Goal: Transaction & Acquisition: Book appointment/travel/reservation

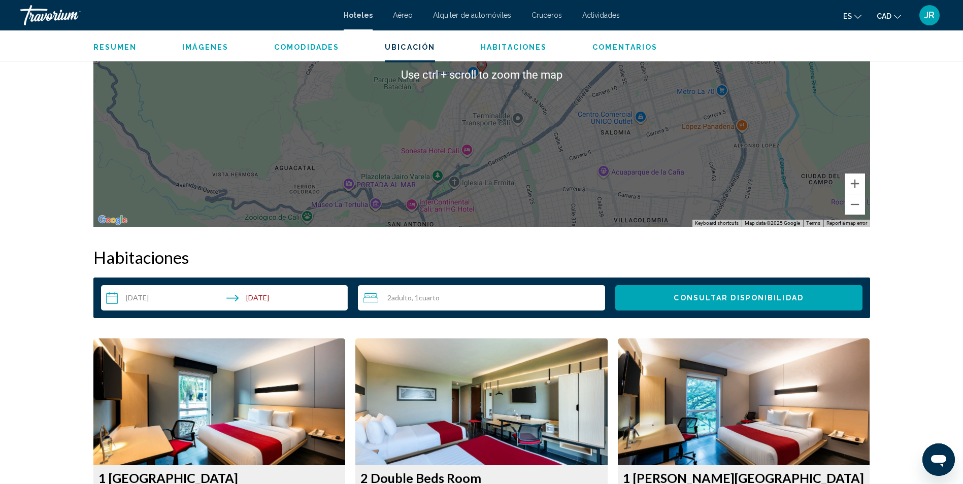
scroll to position [1201, 0]
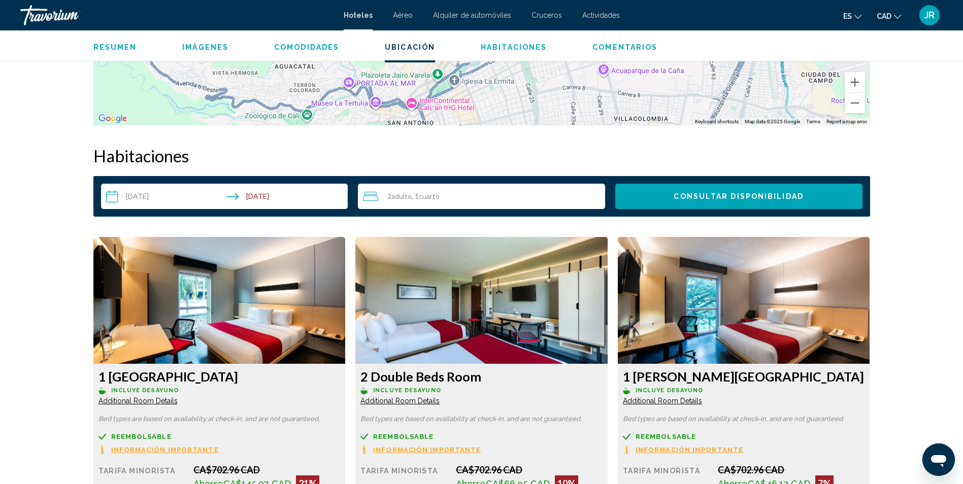
click at [435, 195] on span "Cuarto" at bounding box center [429, 196] width 21 height 9
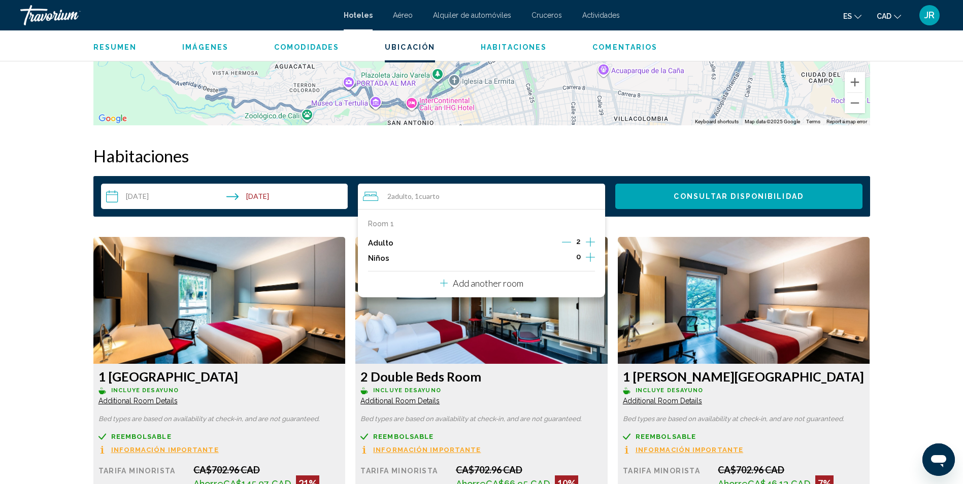
click at [565, 244] on icon "Decrement adults" at bounding box center [566, 242] width 9 height 9
click at [720, 192] on span "Consultar disponibilidad" at bounding box center [738, 196] width 129 height 8
click at [720, 192] on app-hotel-details "Cali, , Colombia City Express Plus by Marriott Cali Colombia 4.5 Dirección Call…" at bounding box center [481, 164] width 963 height 2668
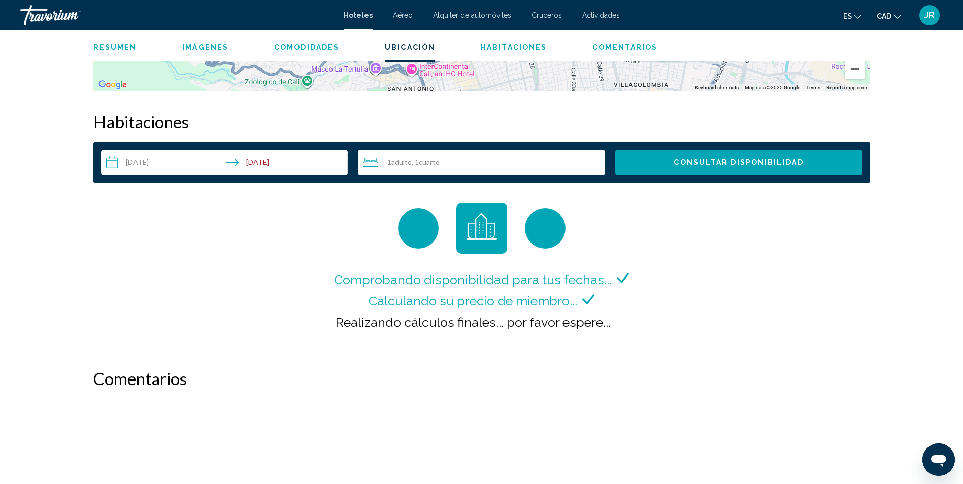
scroll to position [1285, 0]
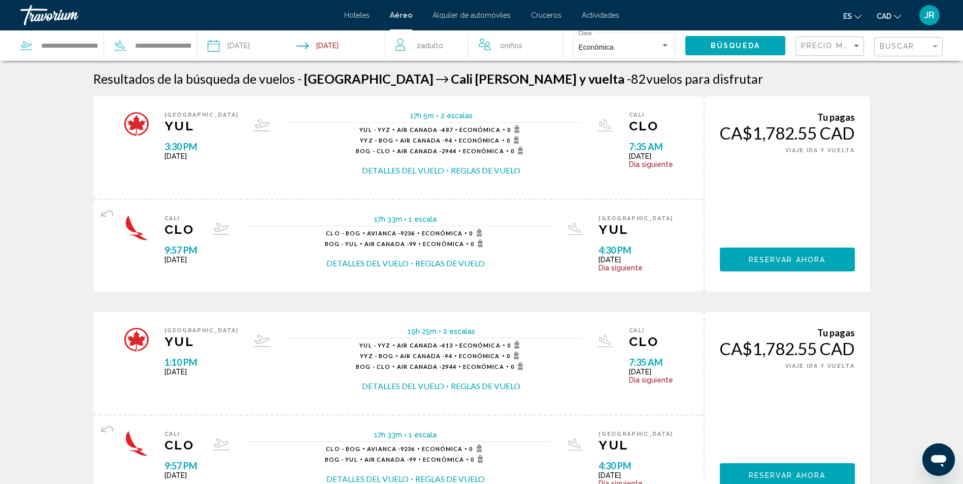
click at [436, 40] on span "2 Adulto Adulto" at bounding box center [430, 46] width 26 height 14
click at [436, 40] on span "Adulto" at bounding box center [430, 44] width 22 height 8
click at [397, 44] on icon "Decrement adults" at bounding box center [399, 44] width 9 height 12
click at [735, 44] on span "Búsqueda" at bounding box center [735, 46] width 49 height 8
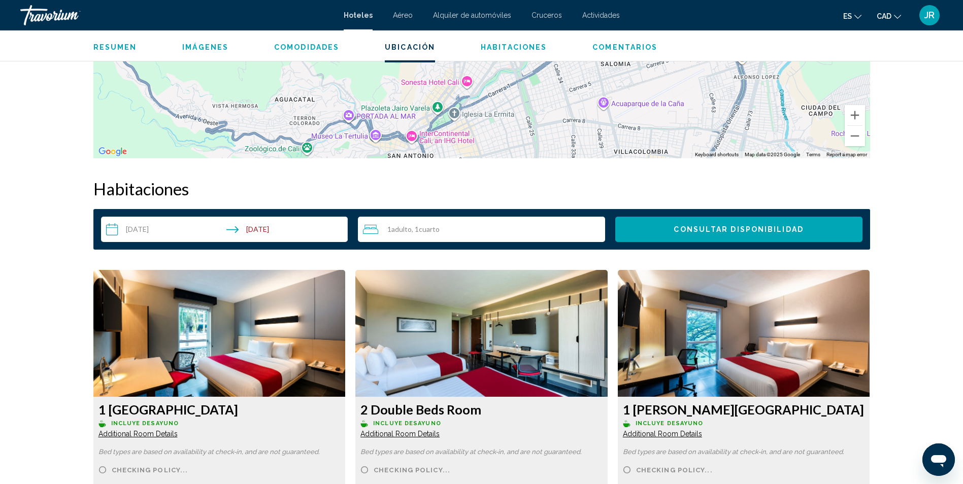
scroll to position [1269, 0]
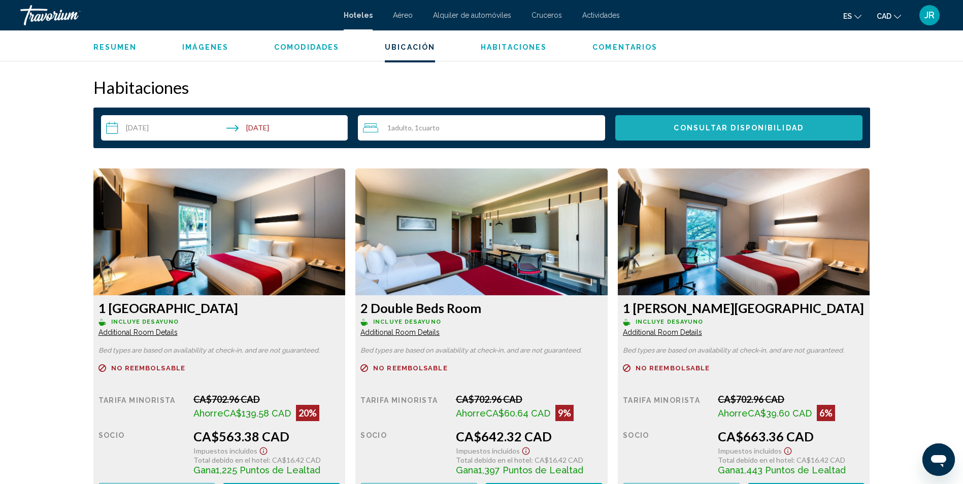
click at [748, 121] on button "Consultar disponibilidad" at bounding box center [738, 127] width 247 height 25
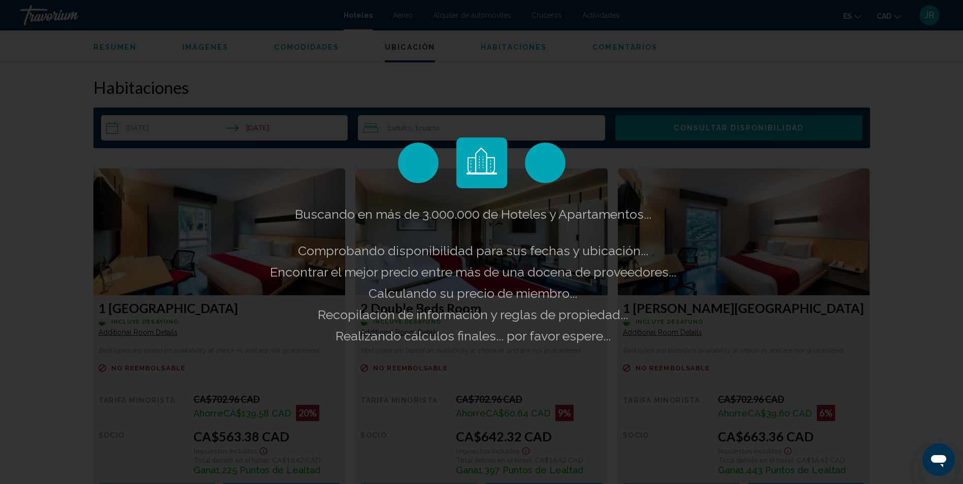
scroll to position [1523, 0]
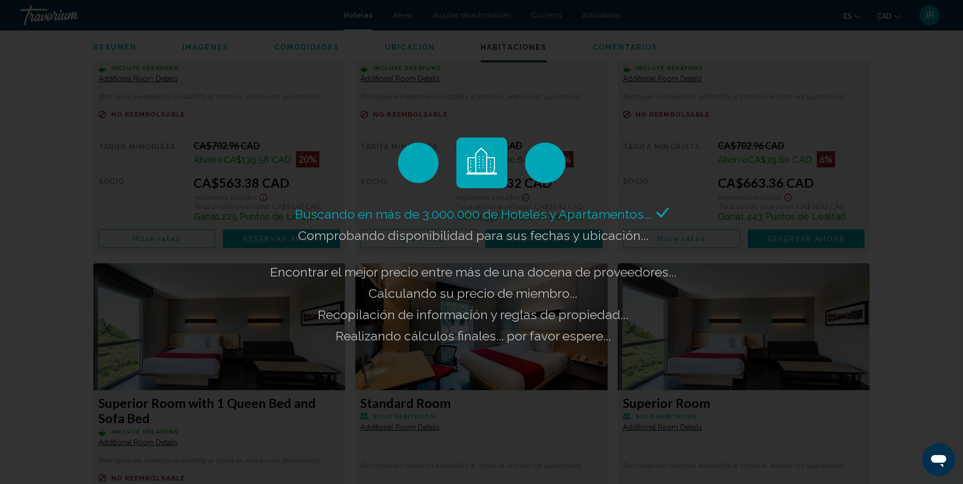
click at [590, 106] on div "Buscando en más de 3.000.000 de Hoteles y Apartamentos... Comprobando disponibi…" at bounding box center [481, 242] width 963 height 484
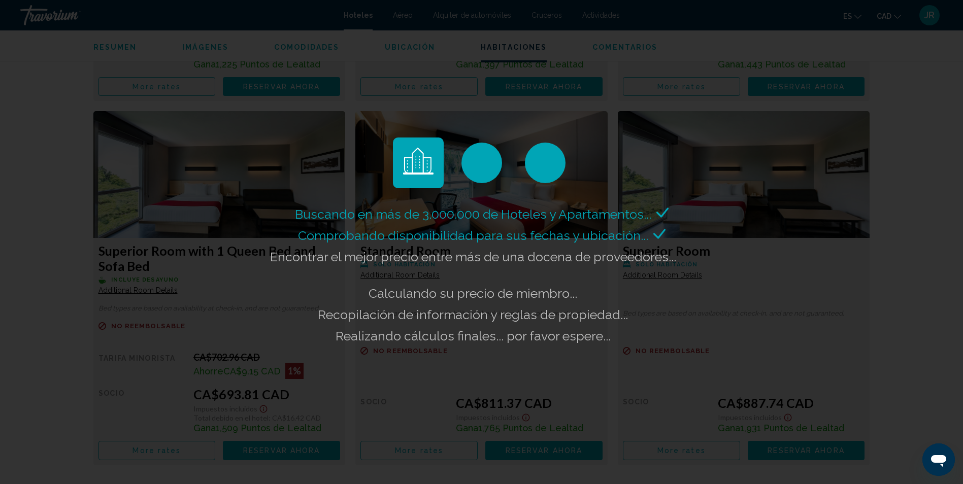
scroll to position [1828, 0]
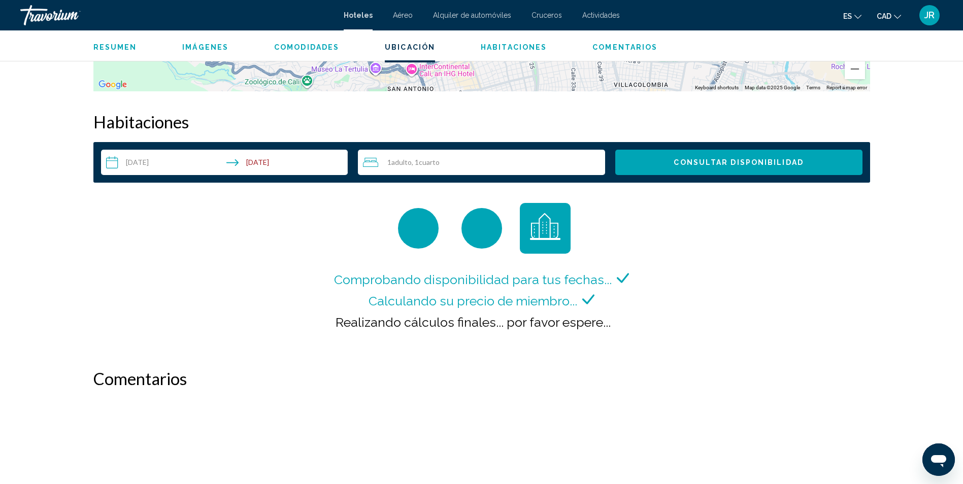
scroll to position [1082, 0]
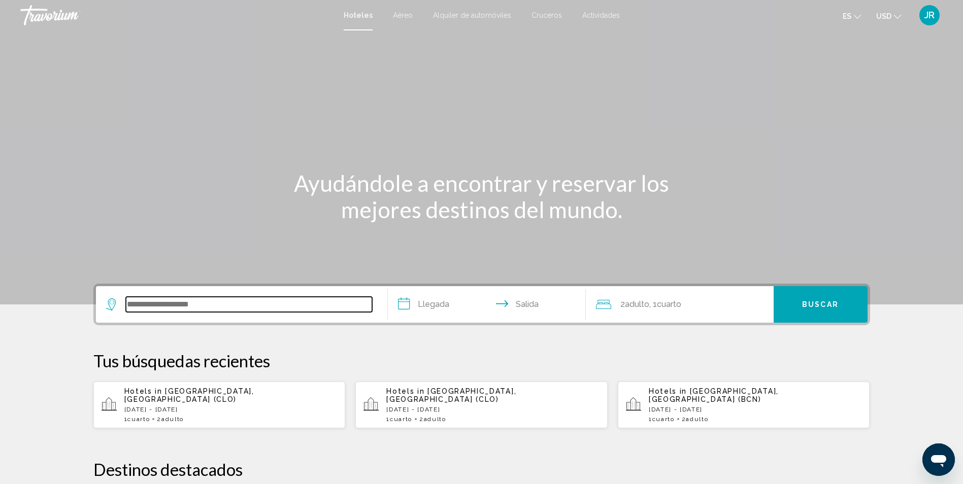
click at [251, 301] on input "Search widget" at bounding box center [249, 304] width 246 height 15
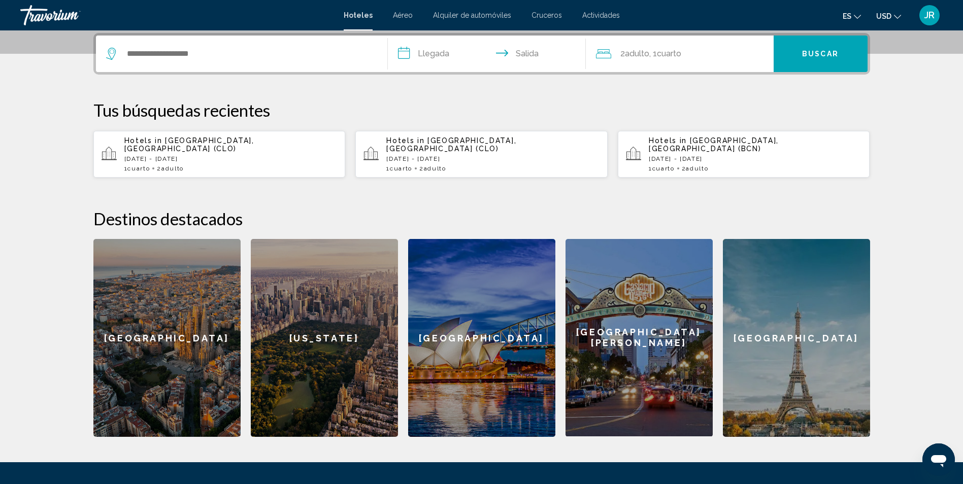
click at [215, 145] on div "Hotels in Cali, Colombia (CLO) Thu, 11 Sep - Wed, 17 Sep 1 Cuarto habitaciones …" at bounding box center [230, 155] width 213 height 36
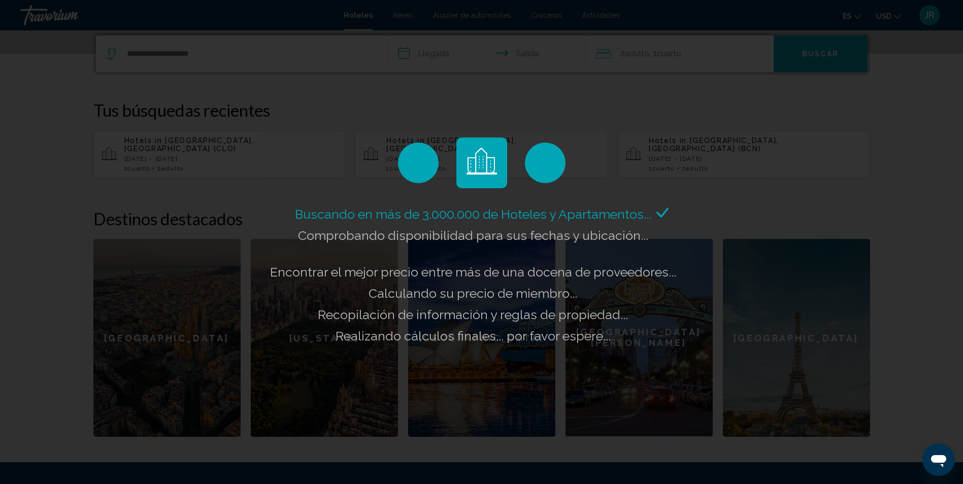
click at [490, 91] on div "Buscando en más de 3.000.000 de Hoteles y Apartamentos... Comprobando disponibi…" at bounding box center [481, 242] width 963 height 484
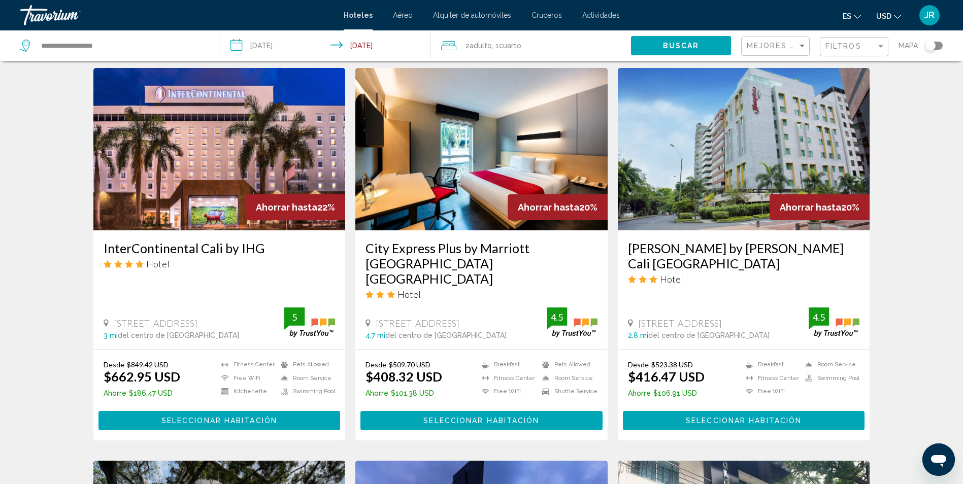
scroll to position [203, 0]
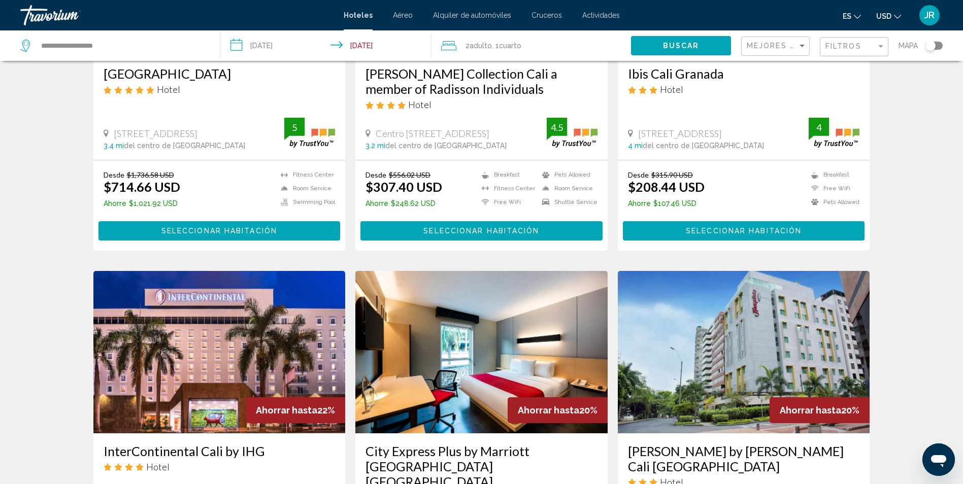
click at [897, 13] on mat-icon "Change currency" at bounding box center [897, 15] width 7 height 7
click at [889, 14] on span "USD" at bounding box center [883, 16] width 15 height 8
click at [860, 68] on button "CAD (Can$)" at bounding box center [867, 66] width 51 height 13
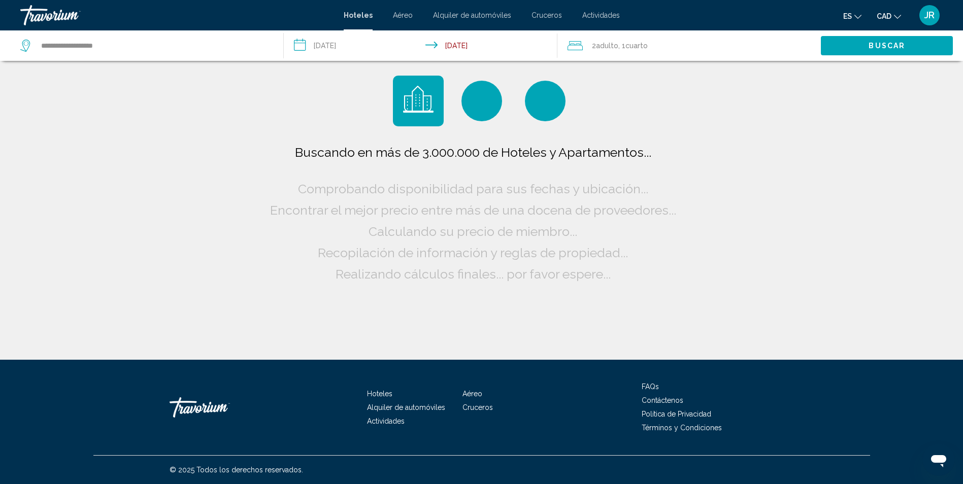
scroll to position [0, 0]
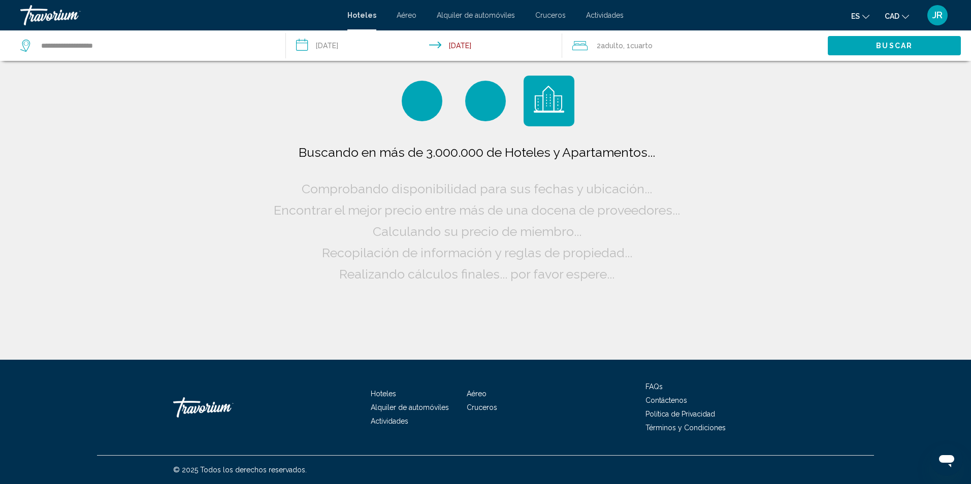
click at [652, 47] on span "Cuarto" at bounding box center [641, 46] width 22 height 8
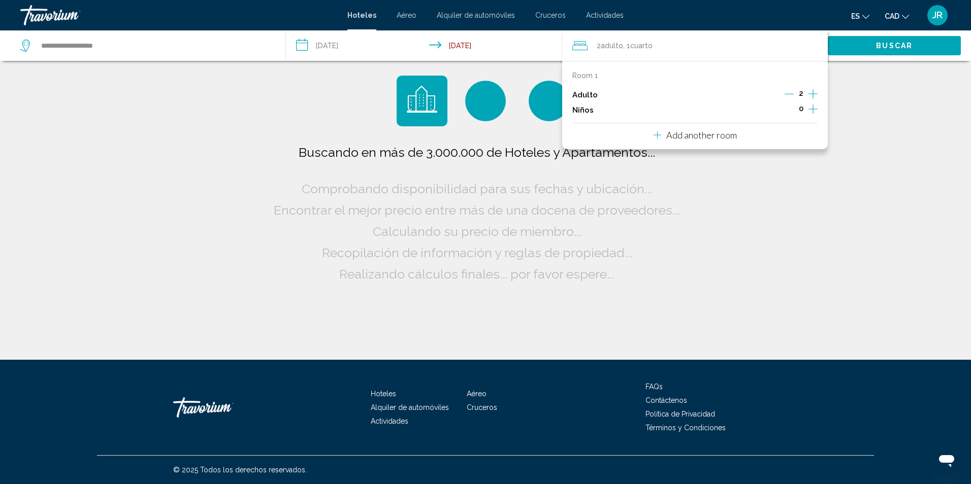
click at [790, 92] on icon "Decrement adults" at bounding box center [788, 93] width 9 height 9
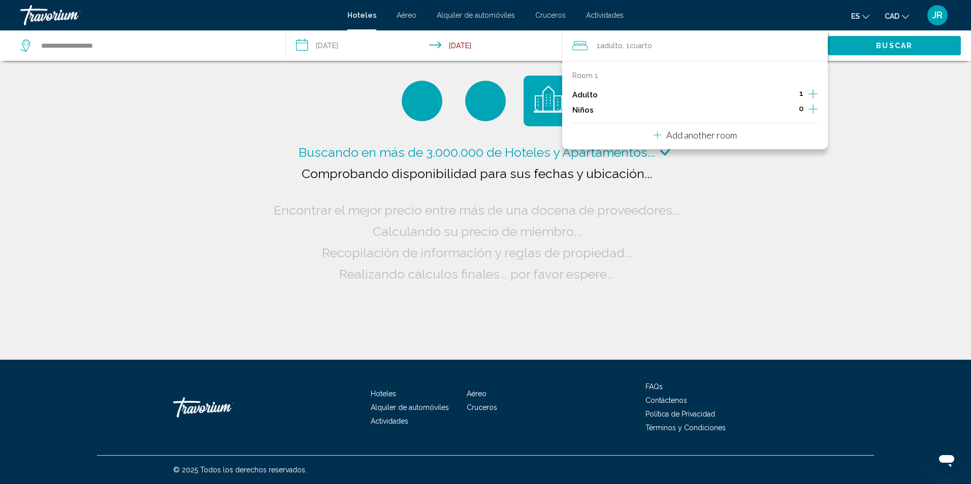
click at [738, 198] on div "Buscando en más de 3.000.000 de Hoteles y Apartamentos... Comprobando disponibi…" at bounding box center [485, 180] width 971 height 360
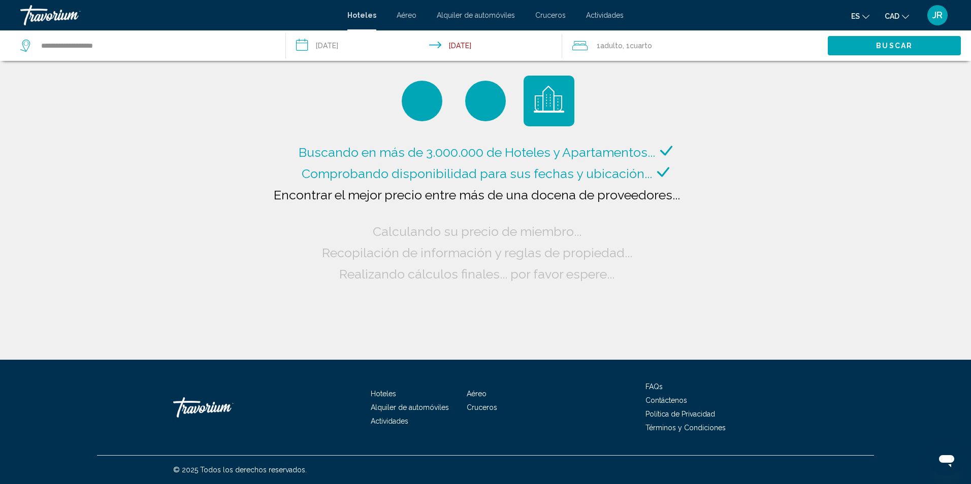
click at [885, 46] on span "Buscar" at bounding box center [894, 46] width 37 height 8
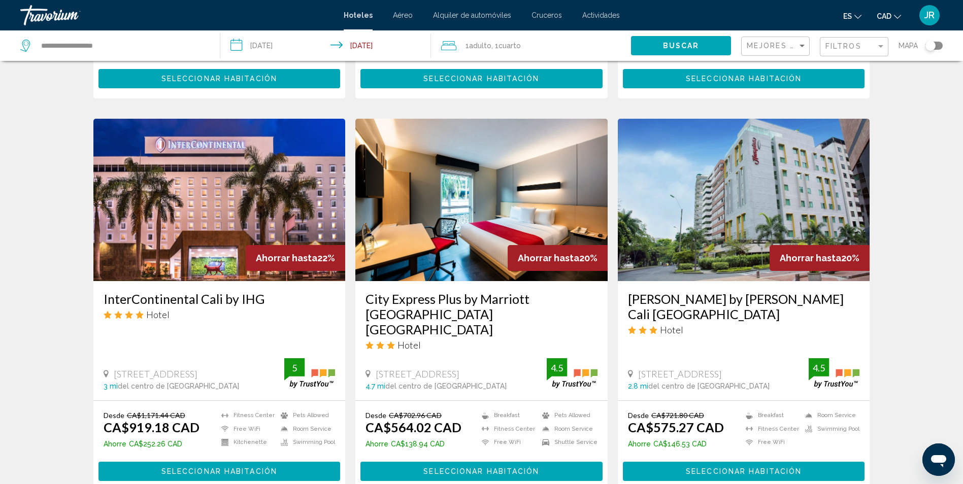
scroll to position [457, 0]
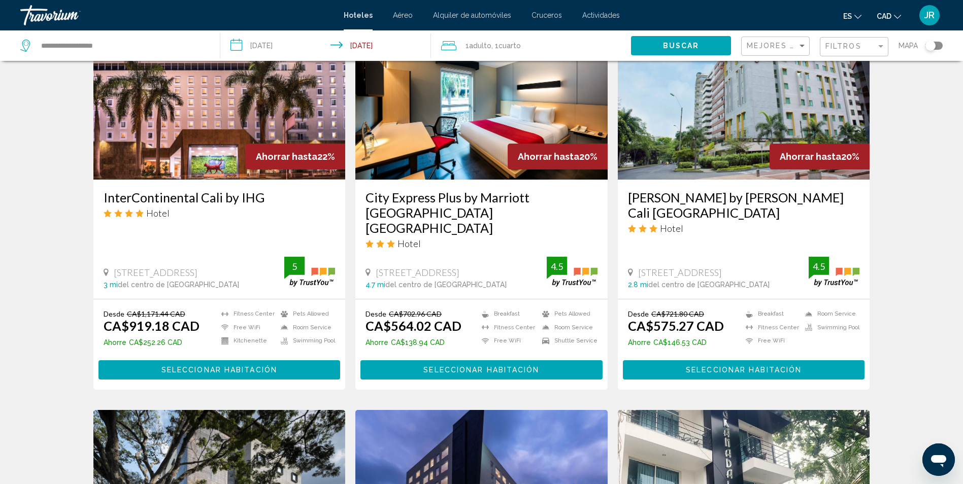
click at [475, 366] on span "Seleccionar habitación" at bounding box center [481, 370] width 116 height 8
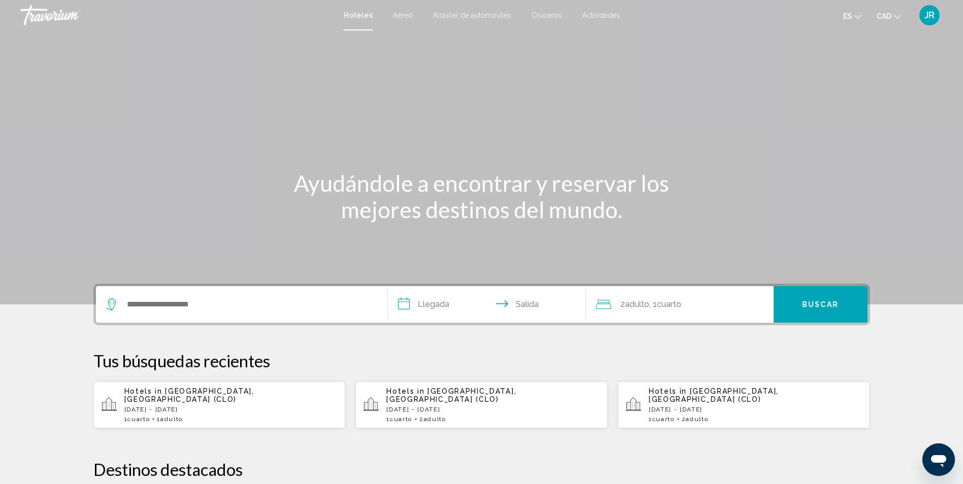
scroll to position [102, 0]
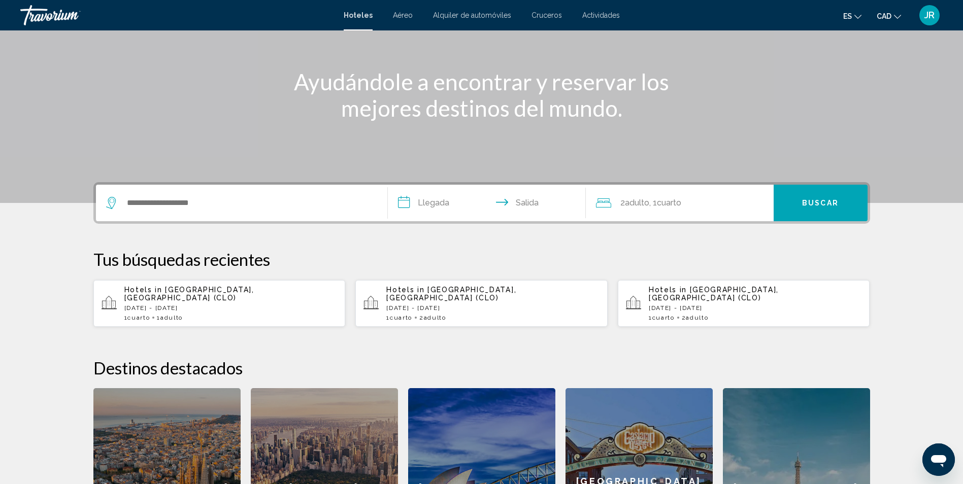
click at [221, 306] on div "Hotels in Cali, Colombia (CLO) Thu, 11 Sep - Wed, 17 Sep 1 Cuarto habitaciones …" at bounding box center [230, 304] width 213 height 36
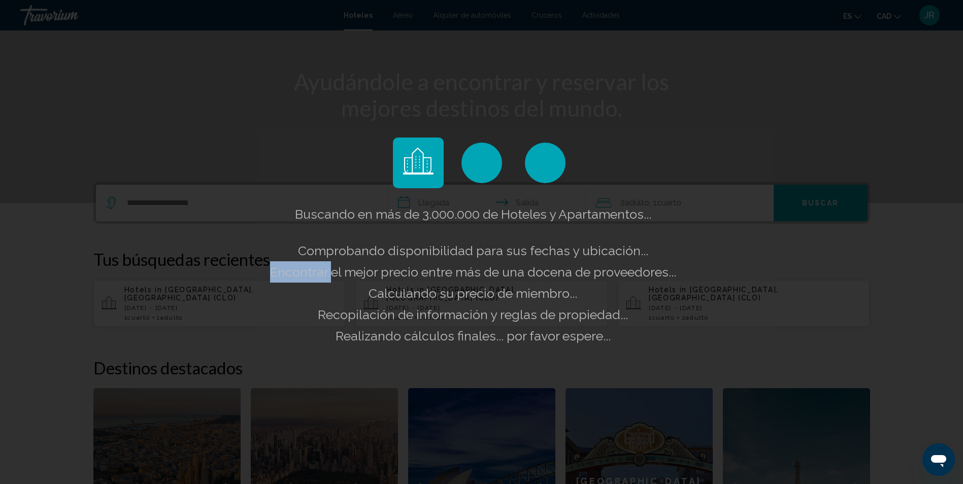
click at [221, 306] on div "Buscando en más de 3.000.000 de Hoteles y Apartamentos... Comprobando disponibi…" at bounding box center [481, 242] width 963 height 484
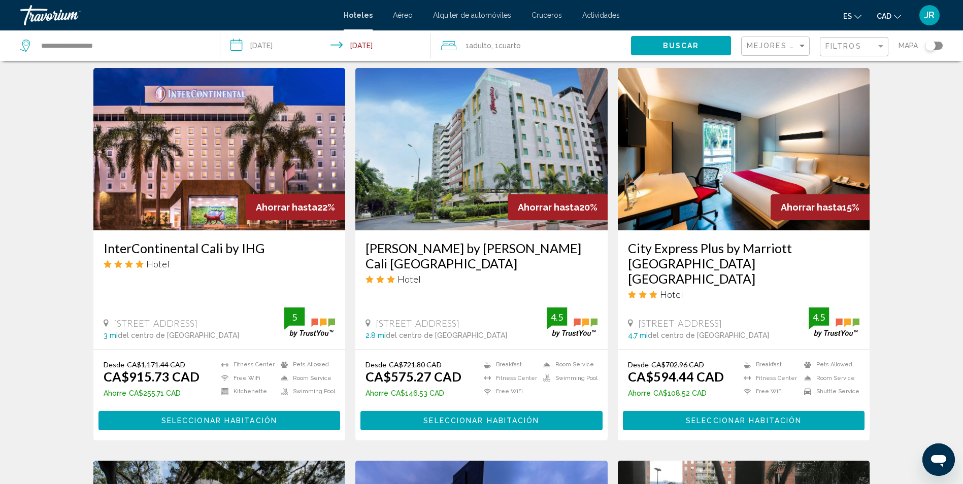
scroll to position [355, 0]
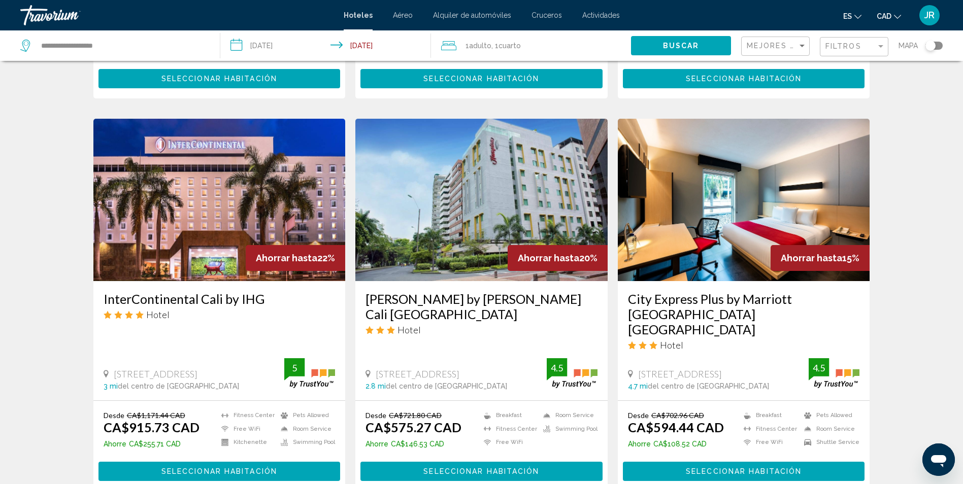
drag, startPoint x: 746, startPoint y: 454, endPoint x: 643, endPoint y: 454, distance: 102.5
click at [746, 468] on span "Seleccionar habitación" at bounding box center [744, 472] width 116 height 8
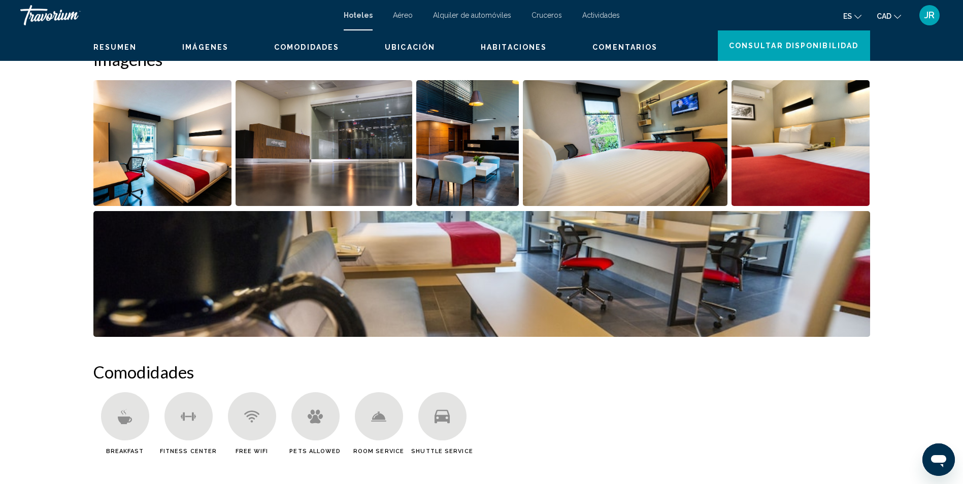
scroll to position [203, 0]
